Goal: Information Seeking & Learning: Learn about a topic

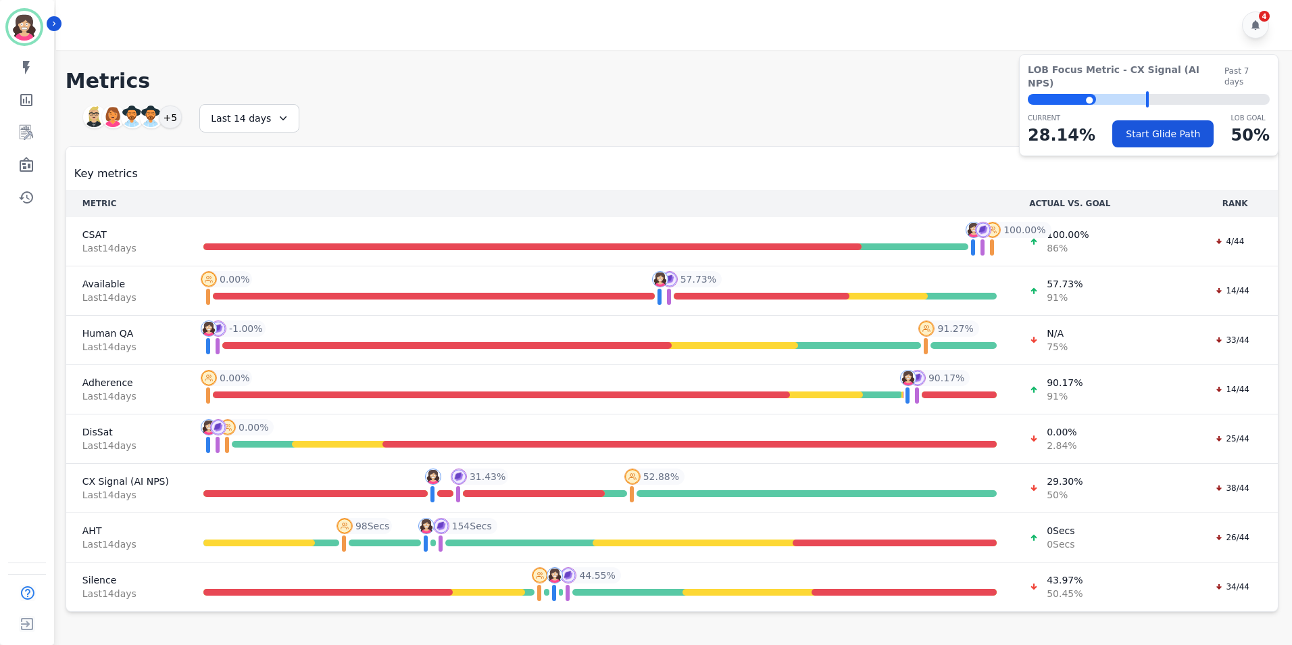
click at [502, 91] on h1 "Metrics" at bounding box center [672, 81] width 1213 height 24
click at [26, 130] on icon "Sidebar" at bounding box center [26, 132] width 16 height 16
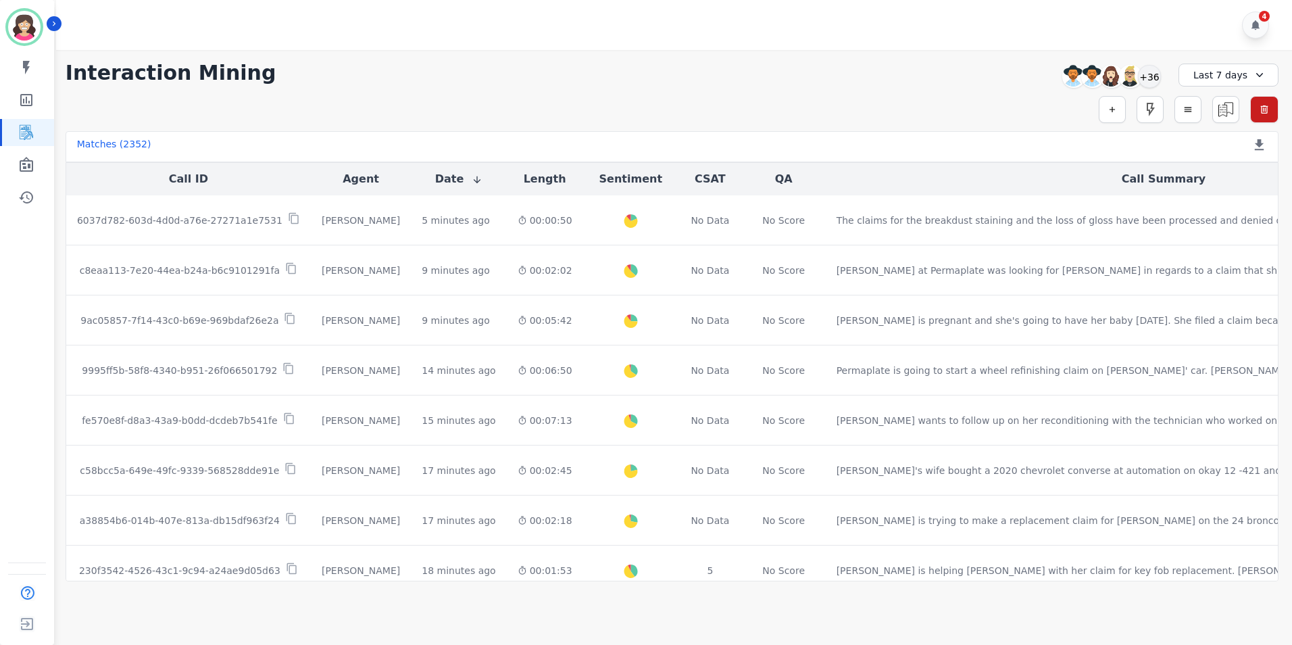
click at [1253, 76] on icon at bounding box center [1260, 75] width 14 height 14
click at [1222, 109] on li "Custom" at bounding box center [1237, 106] width 68 height 14
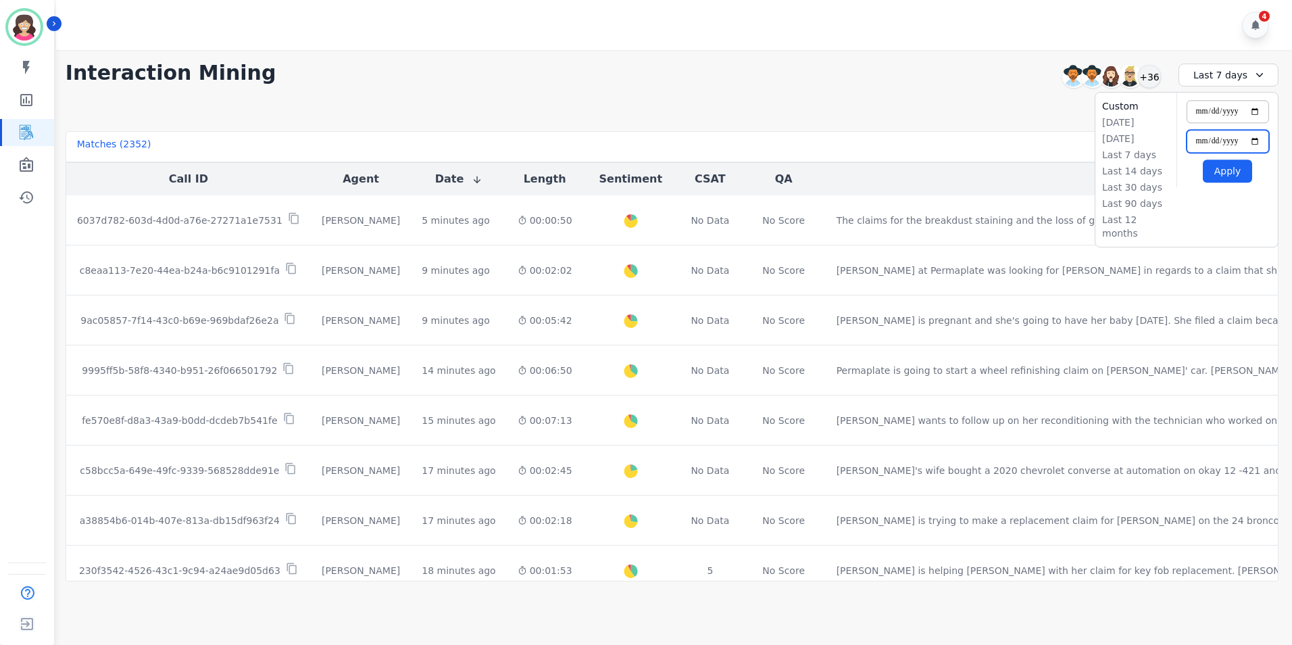
click at [1256, 141] on input "**********" at bounding box center [1228, 141] width 82 height 23
type input "**********"
click at [1253, 111] on input "**********" at bounding box center [1228, 111] width 82 height 23
type input "**********"
click at [1224, 168] on button "Apply" at bounding box center [1227, 170] width 49 height 23
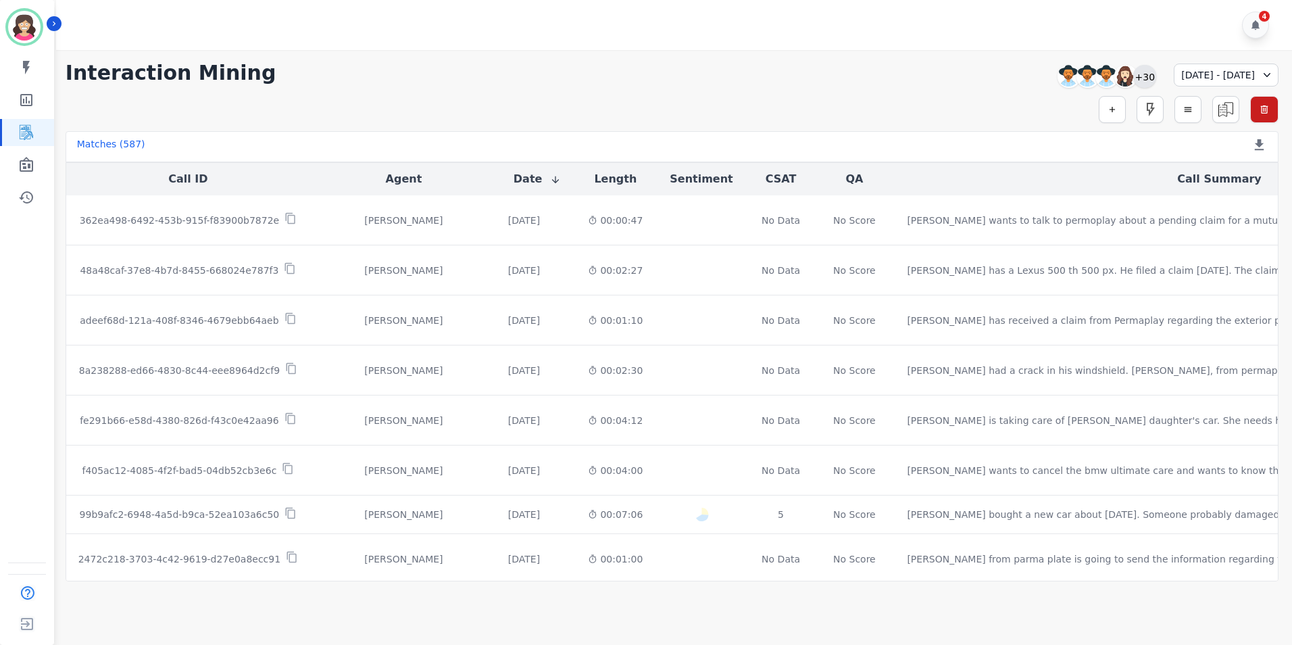
click at [1133, 75] on div "+30" at bounding box center [1144, 76] width 23 height 23
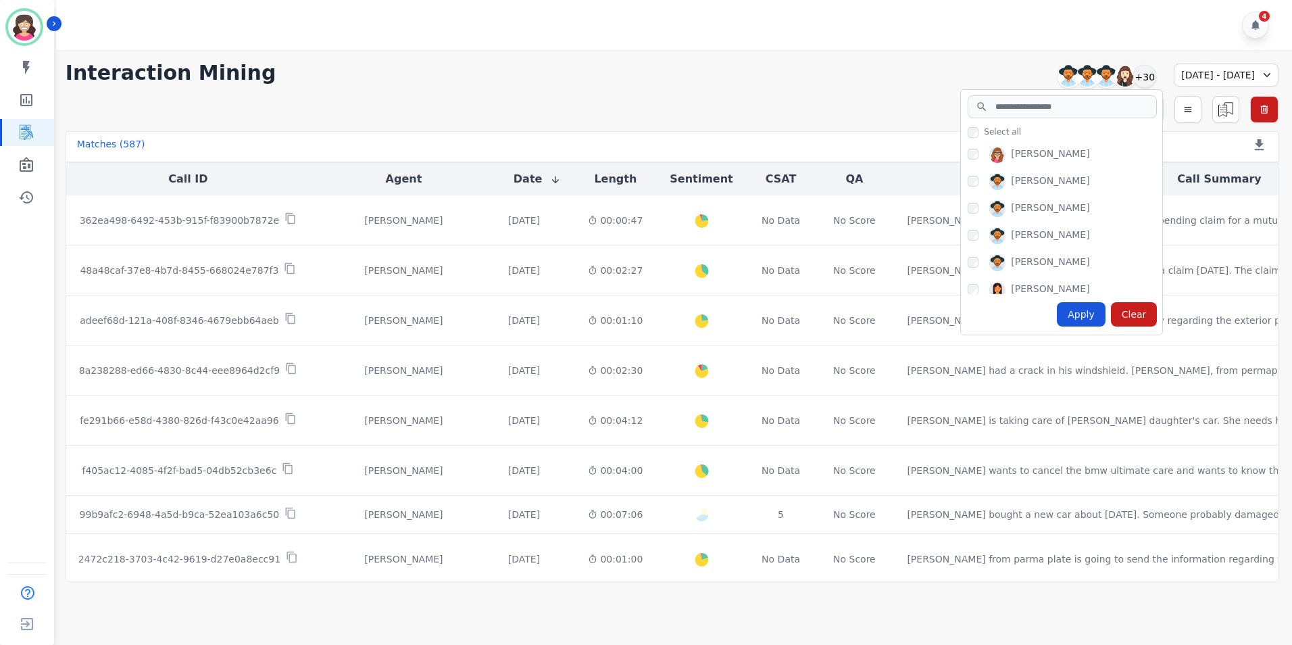
scroll to position [203, 0]
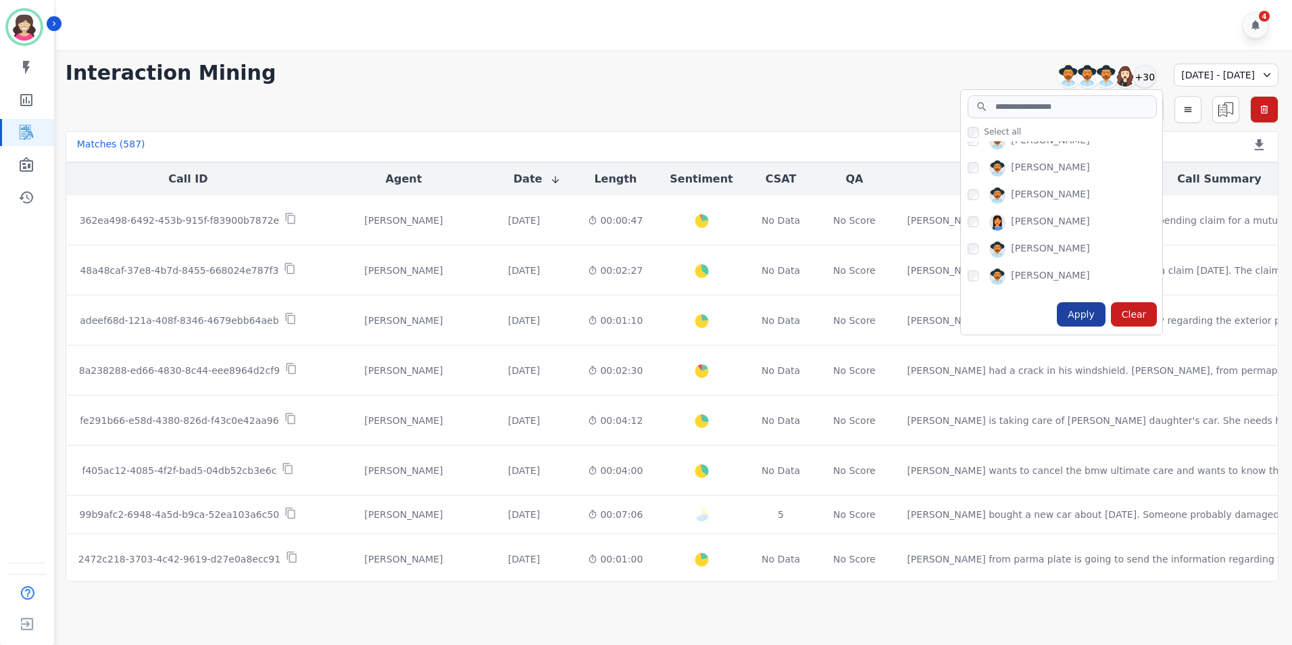
click at [1057, 314] on div "Apply" at bounding box center [1081, 314] width 49 height 24
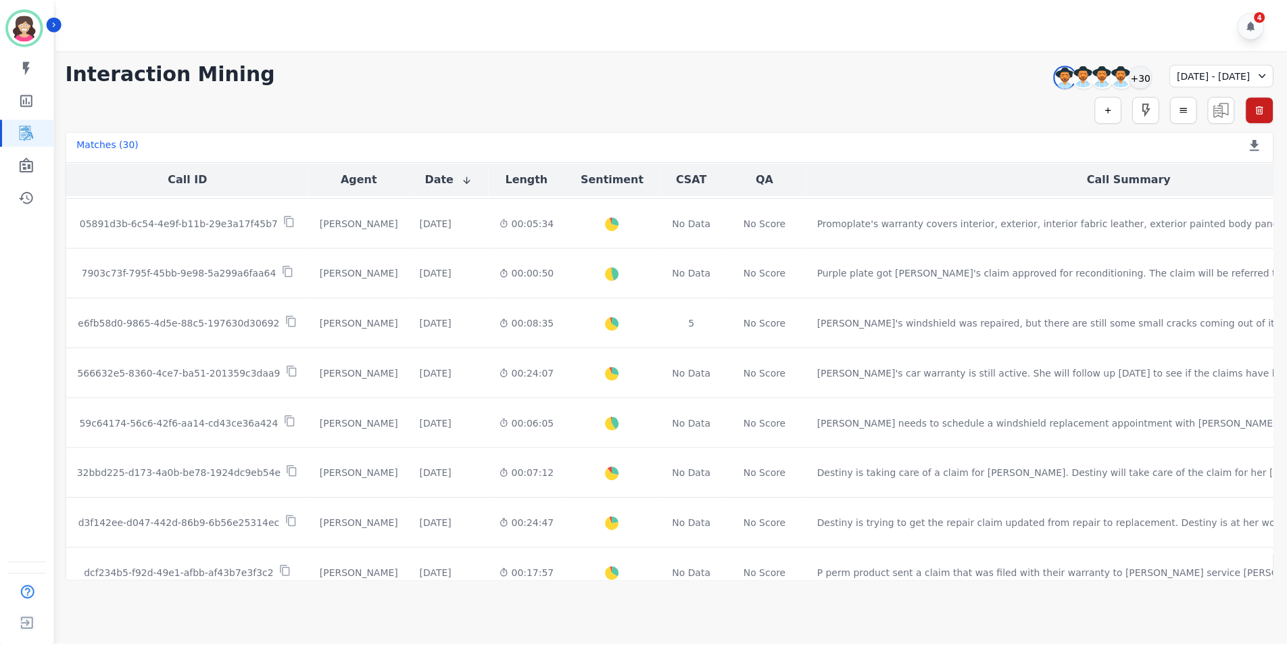
scroll to position [541, 0]
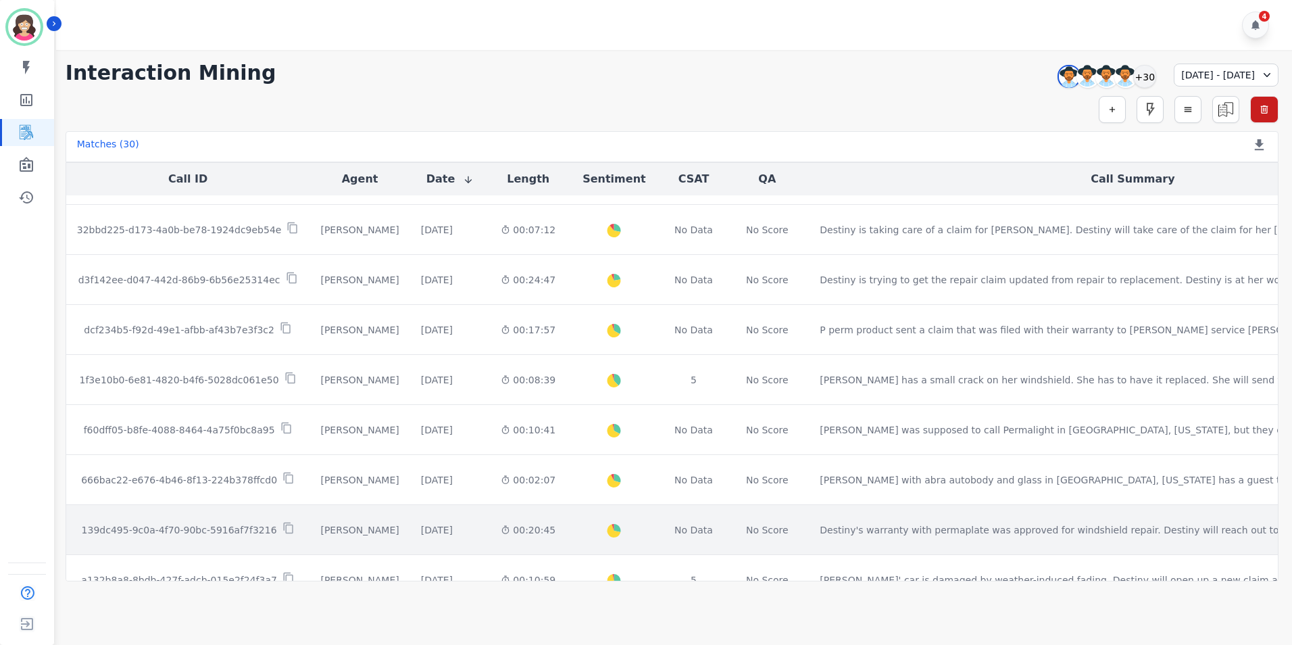
click at [203, 521] on td "139dc495-9c0a-4f70-90bc-5916af7f3216" at bounding box center [188, 530] width 244 height 50
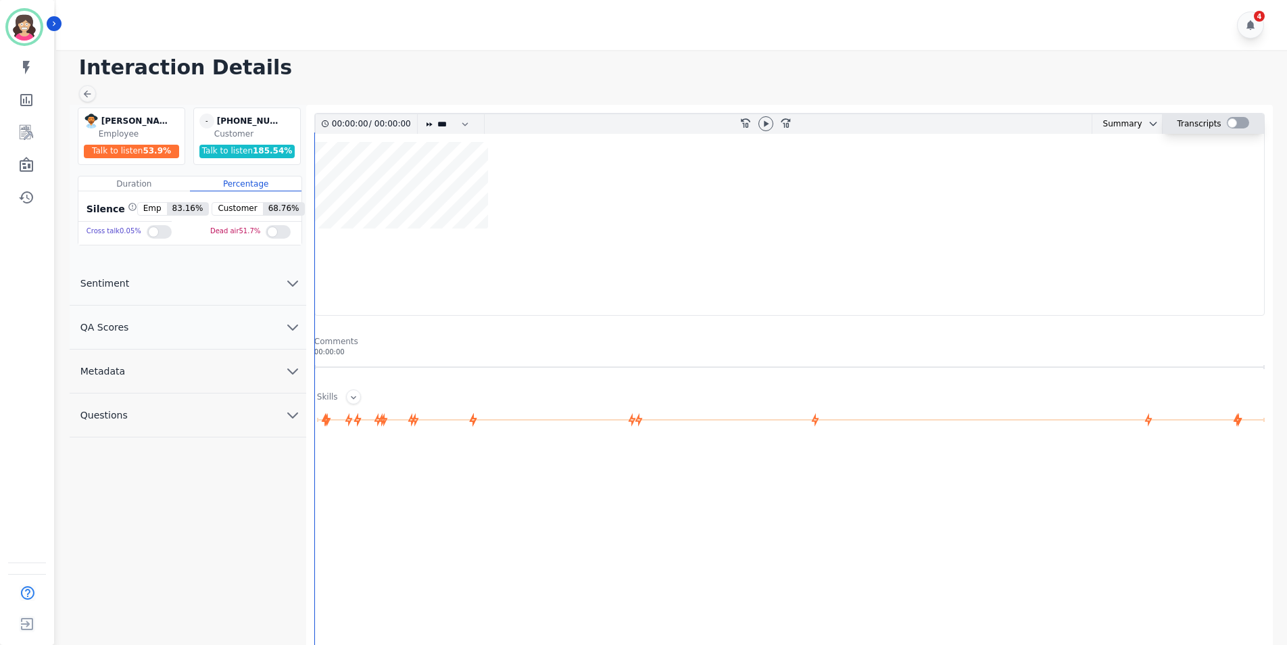
click at [1236, 124] on div at bounding box center [1237, 122] width 22 height 11
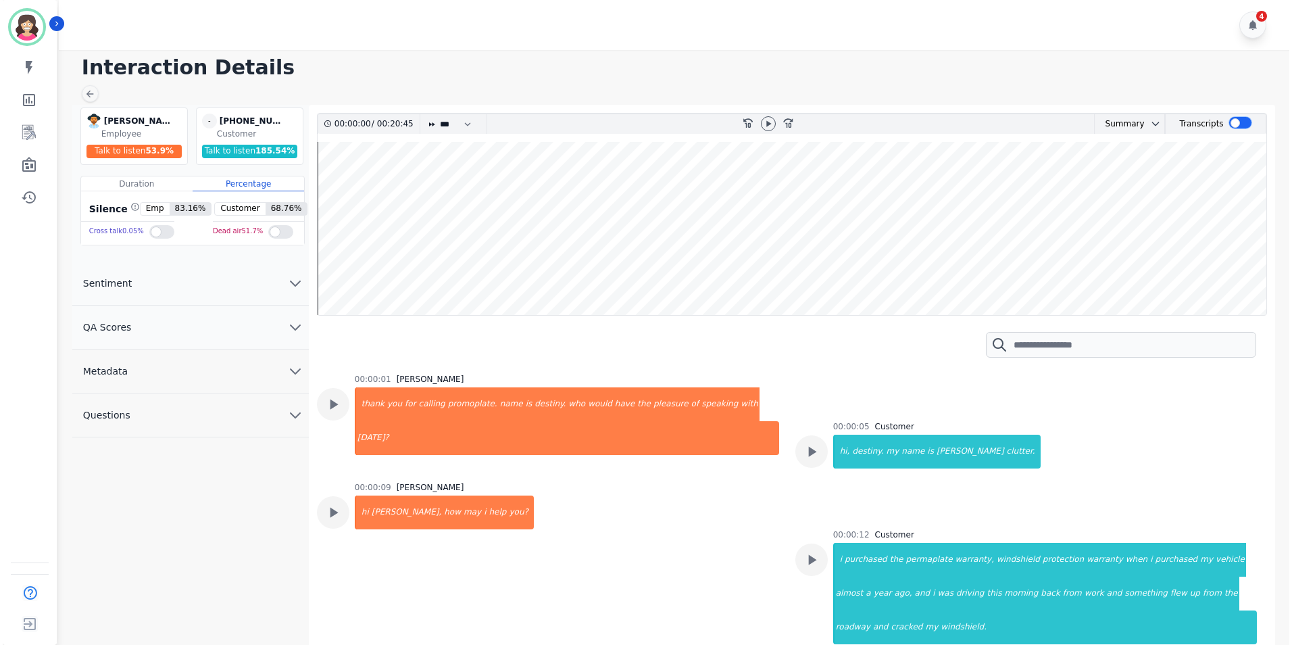
scroll to position [135, 0]
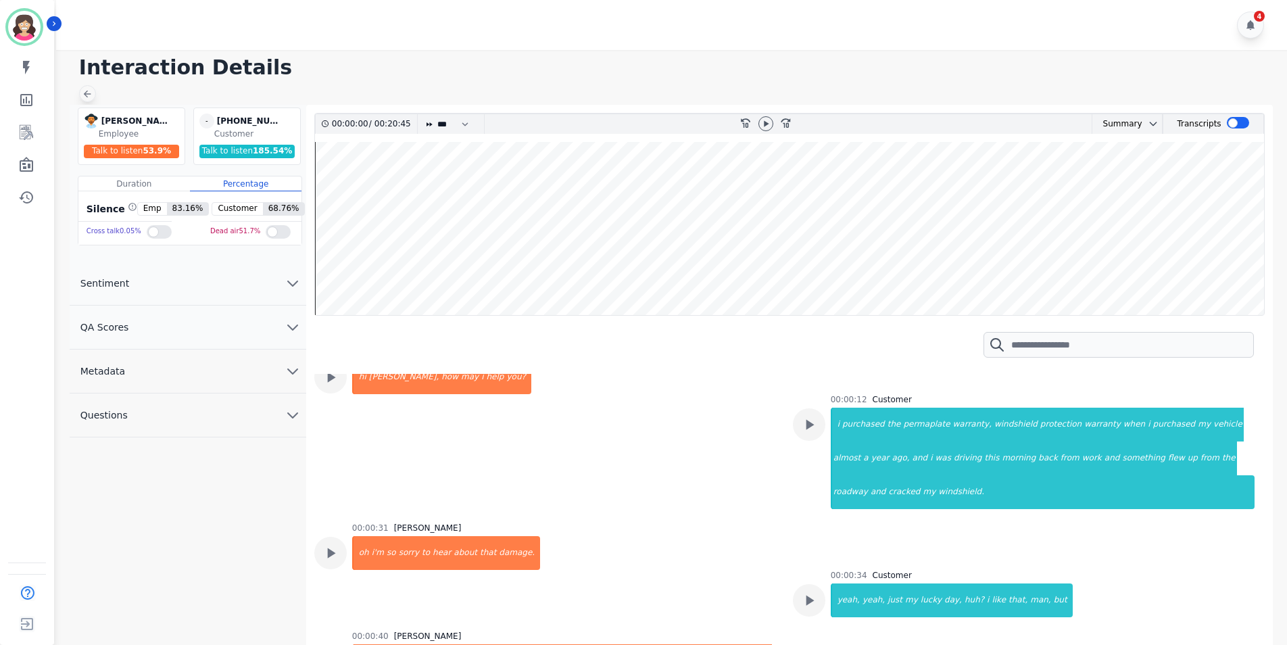
click at [86, 95] on icon at bounding box center [87, 94] width 11 height 11
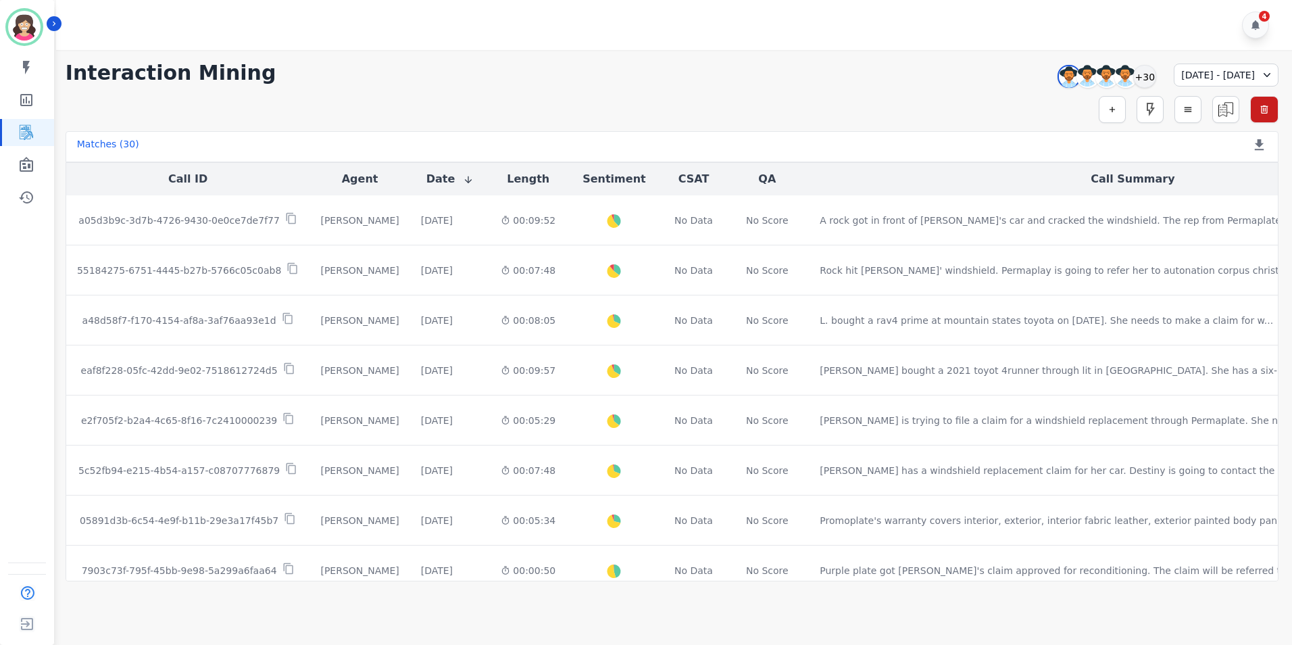
click at [1194, 24] on div "4" at bounding box center [676, 25] width 1240 height 50
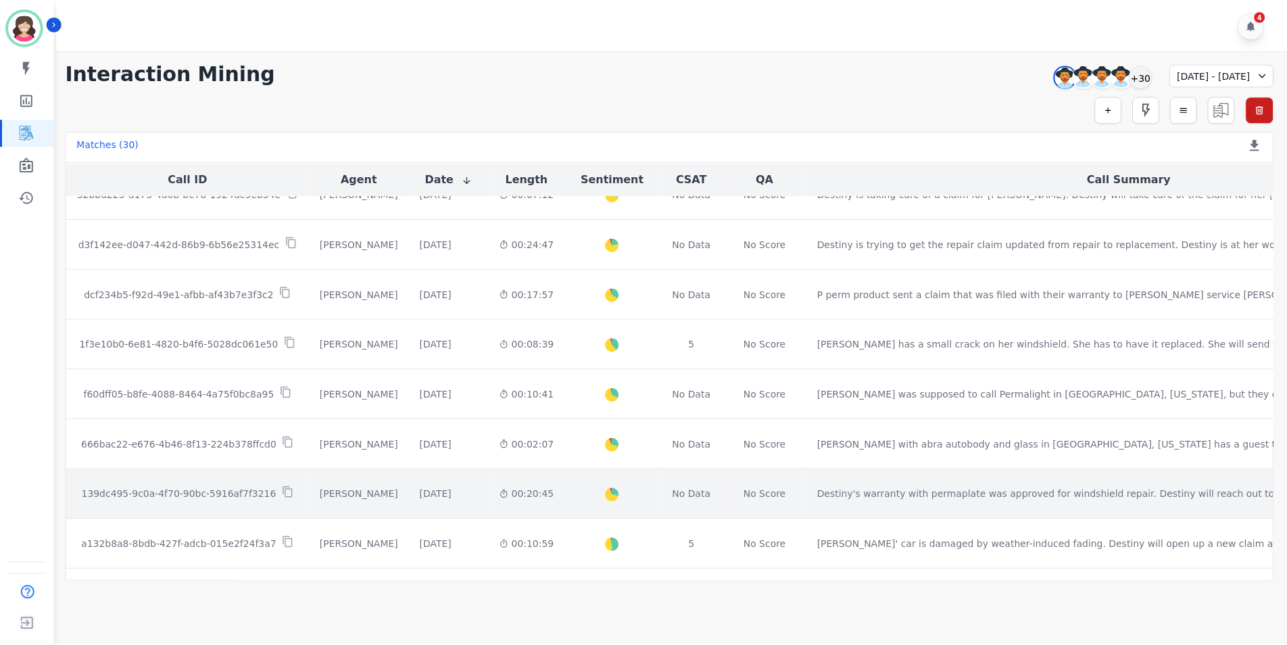
scroll to position [608, 0]
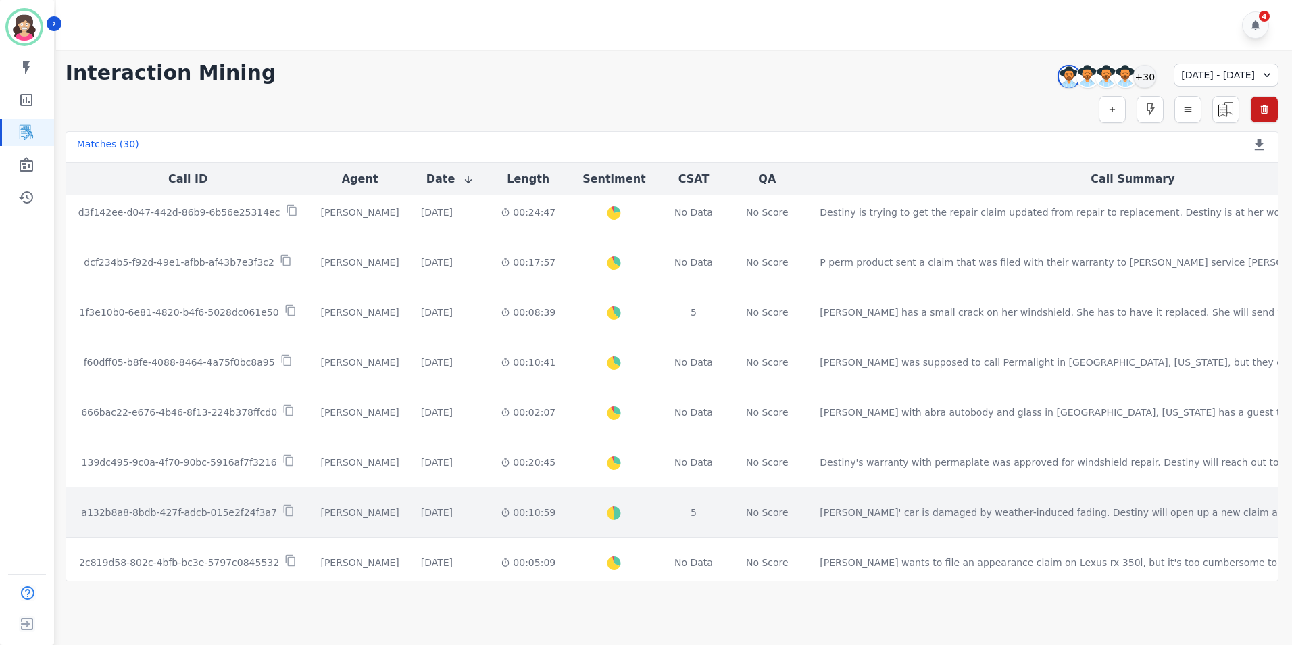
click at [187, 512] on p "a132b8a8-8bdb-427f-adcb-015e2f24f3a7" at bounding box center [179, 512] width 196 height 14
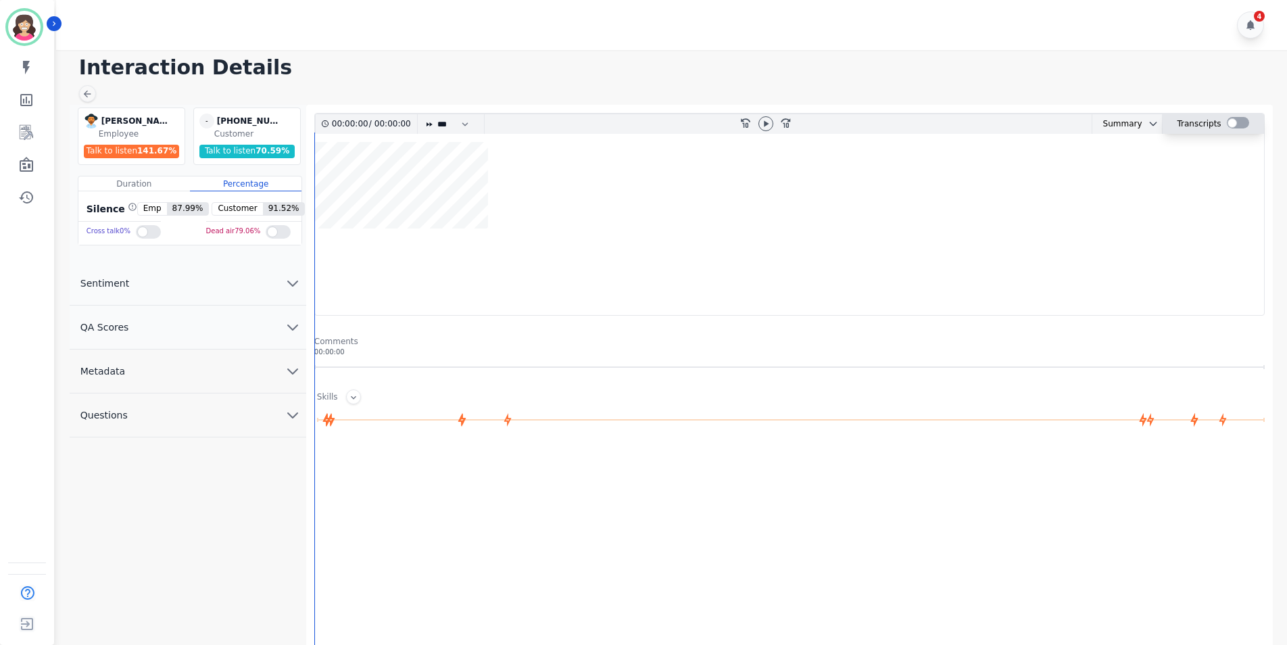
click at [1236, 118] on div at bounding box center [1237, 122] width 22 height 11
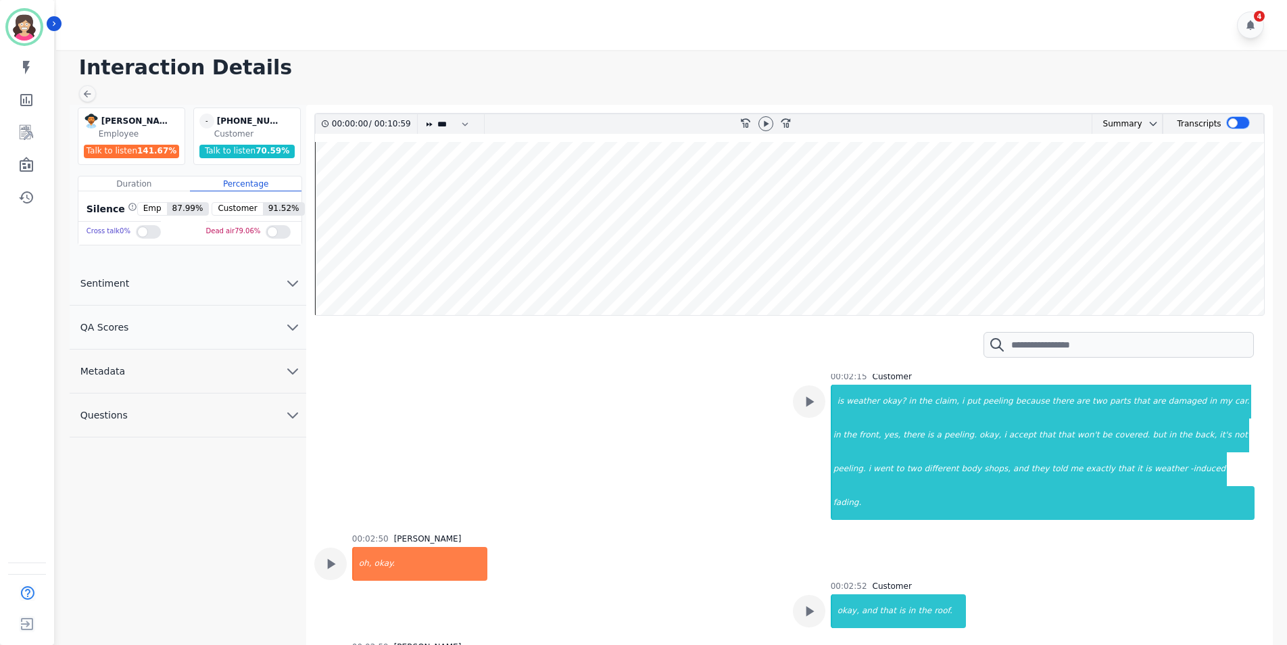
scroll to position [1216, 0]
